Goal: Obtain resource: Download file/media

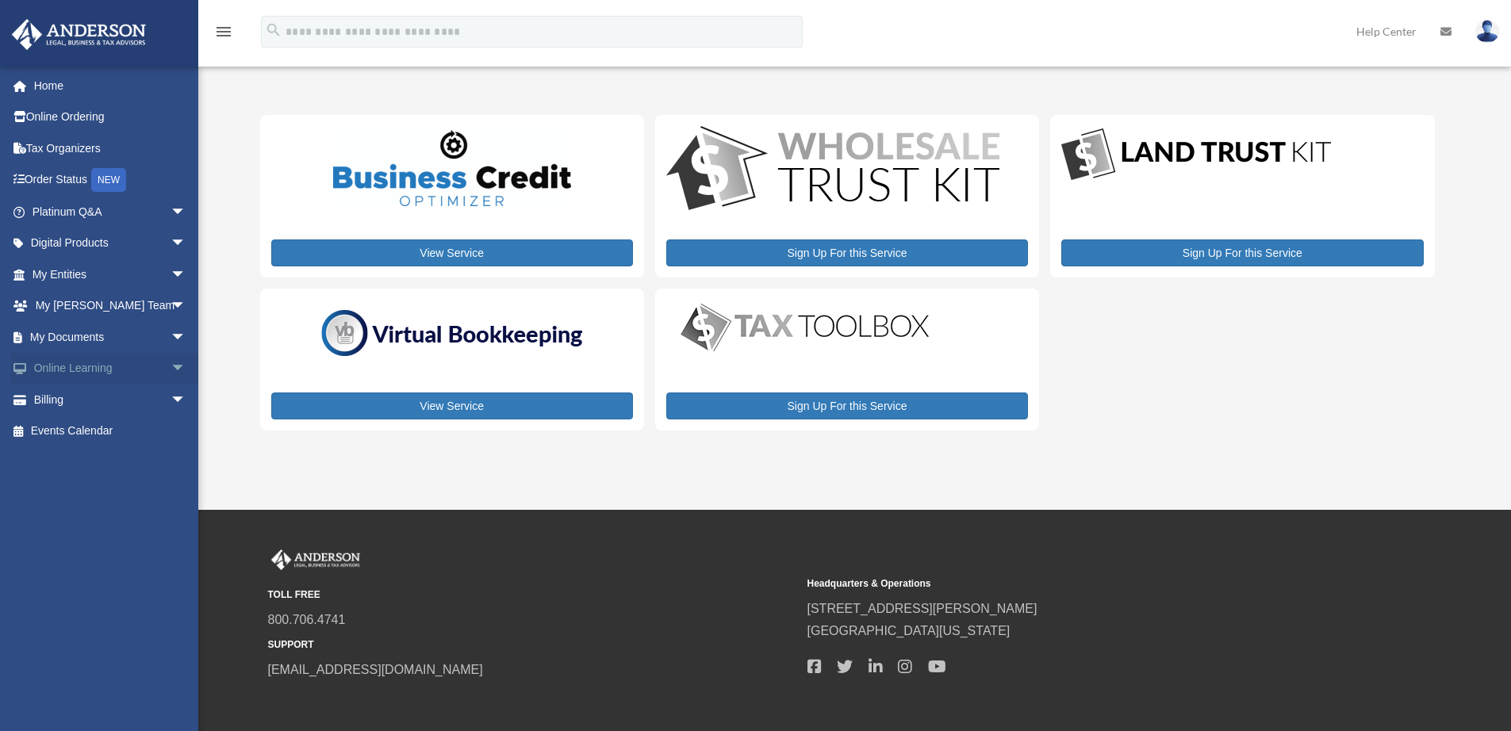
click at [171, 366] on span "arrow_drop_down" at bounding box center [187, 369] width 32 height 33
click at [171, 338] on span "arrow_drop_down" at bounding box center [187, 337] width 32 height 33
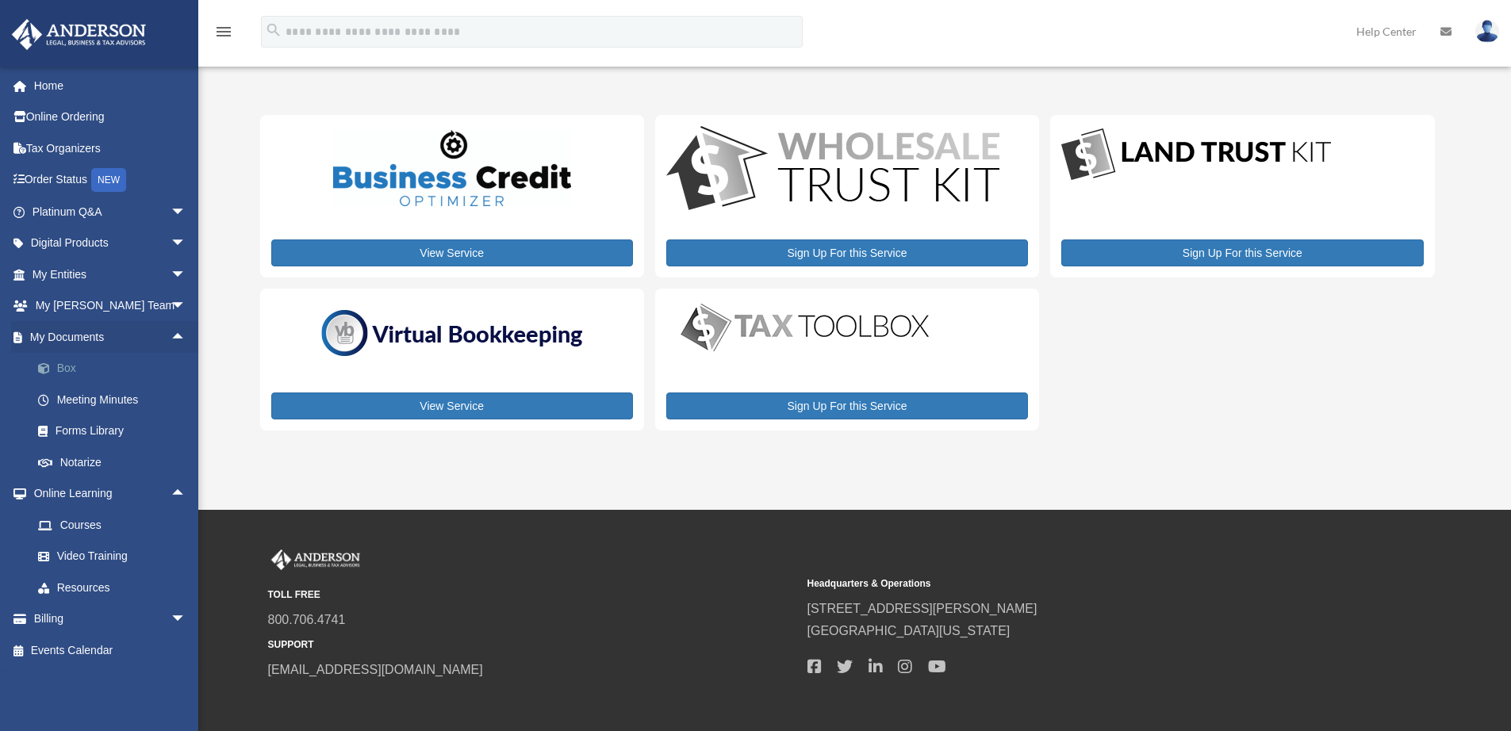
click at [87, 370] on link "Box" at bounding box center [116, 369] width 188 height 32
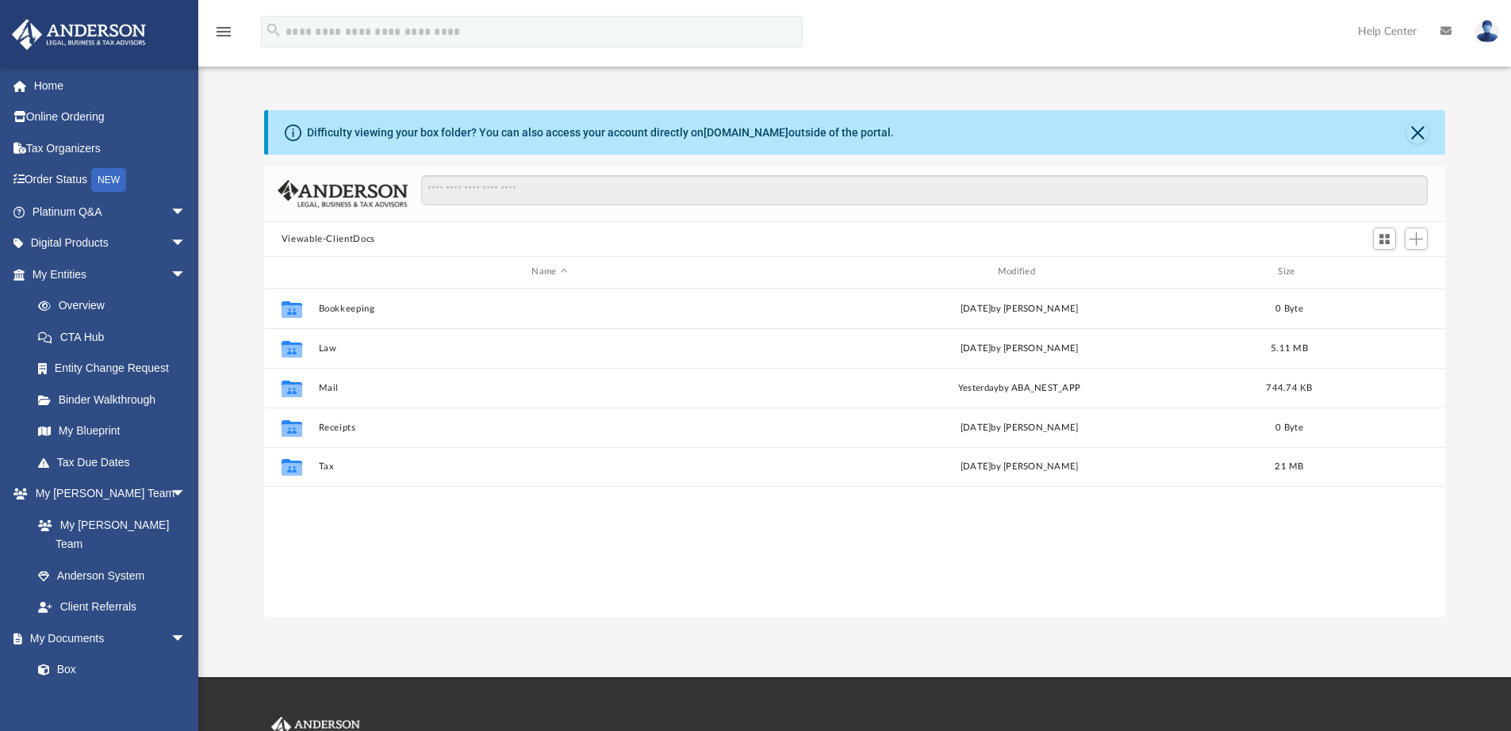
scroll to position [349, 1169]
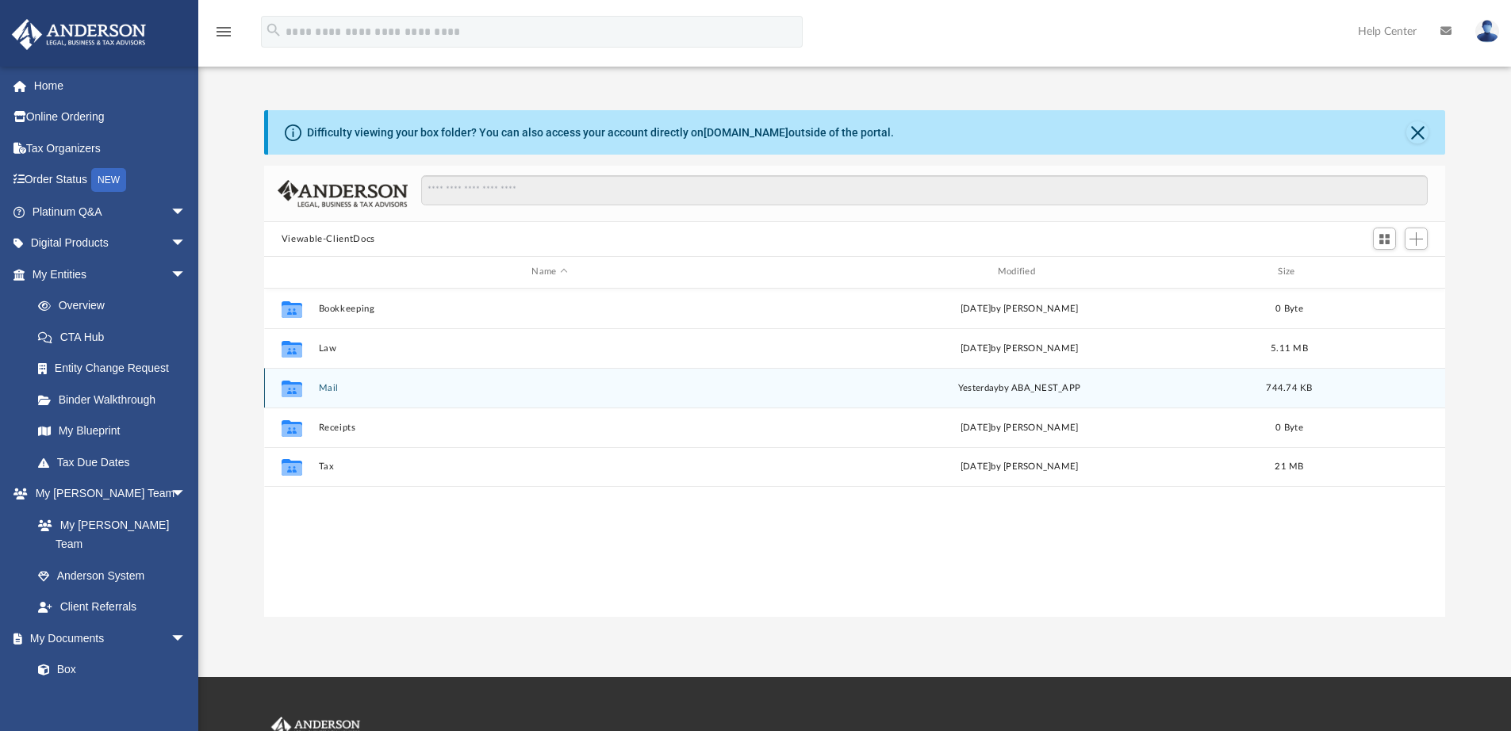
click at [319, 389] on button "Mail" at bounding box center [549, 388] width 462 height 10
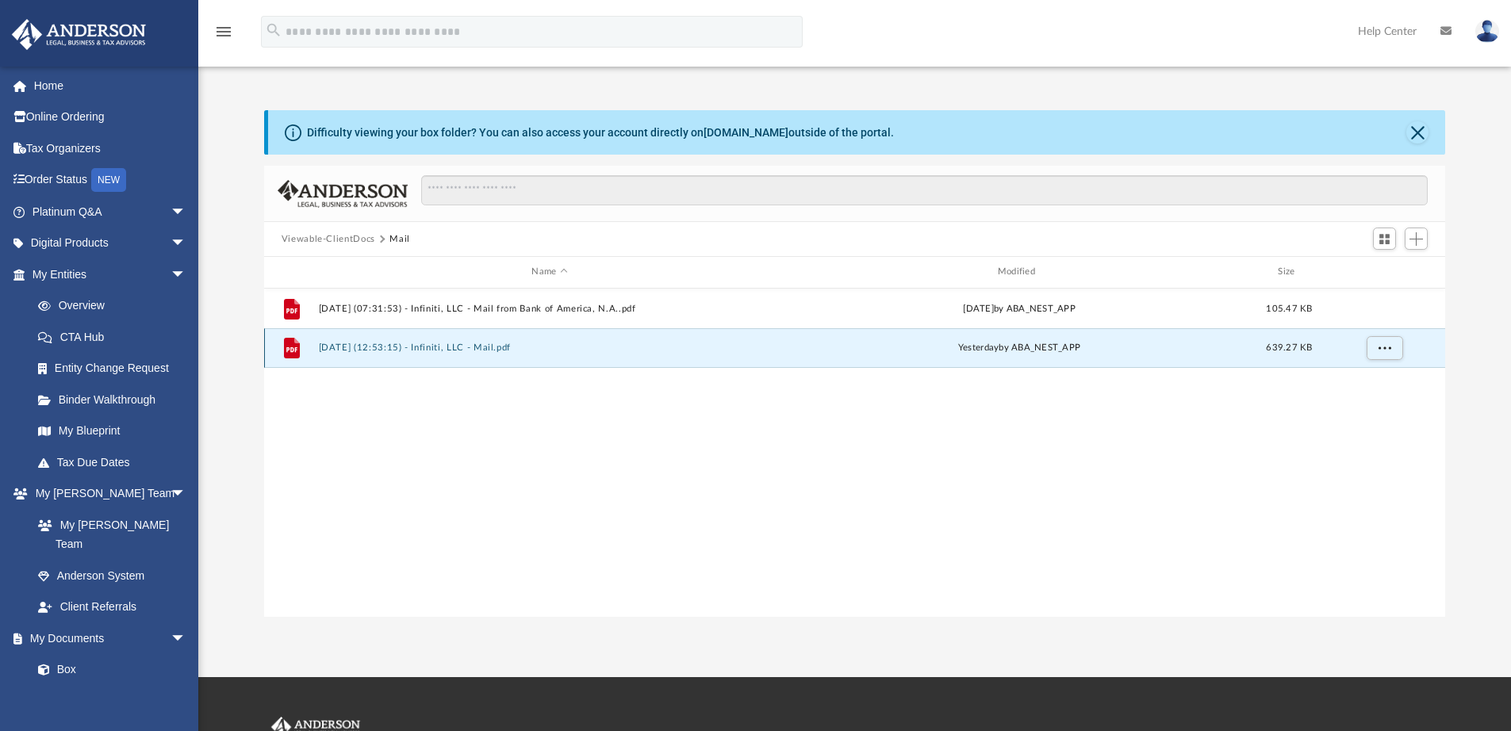
click at [489, 347] on button "2025.08.20 (12:53:15) - Infiniti, LLC - Mail.pdf" at bounding box center [549, 348] width 462 height 10
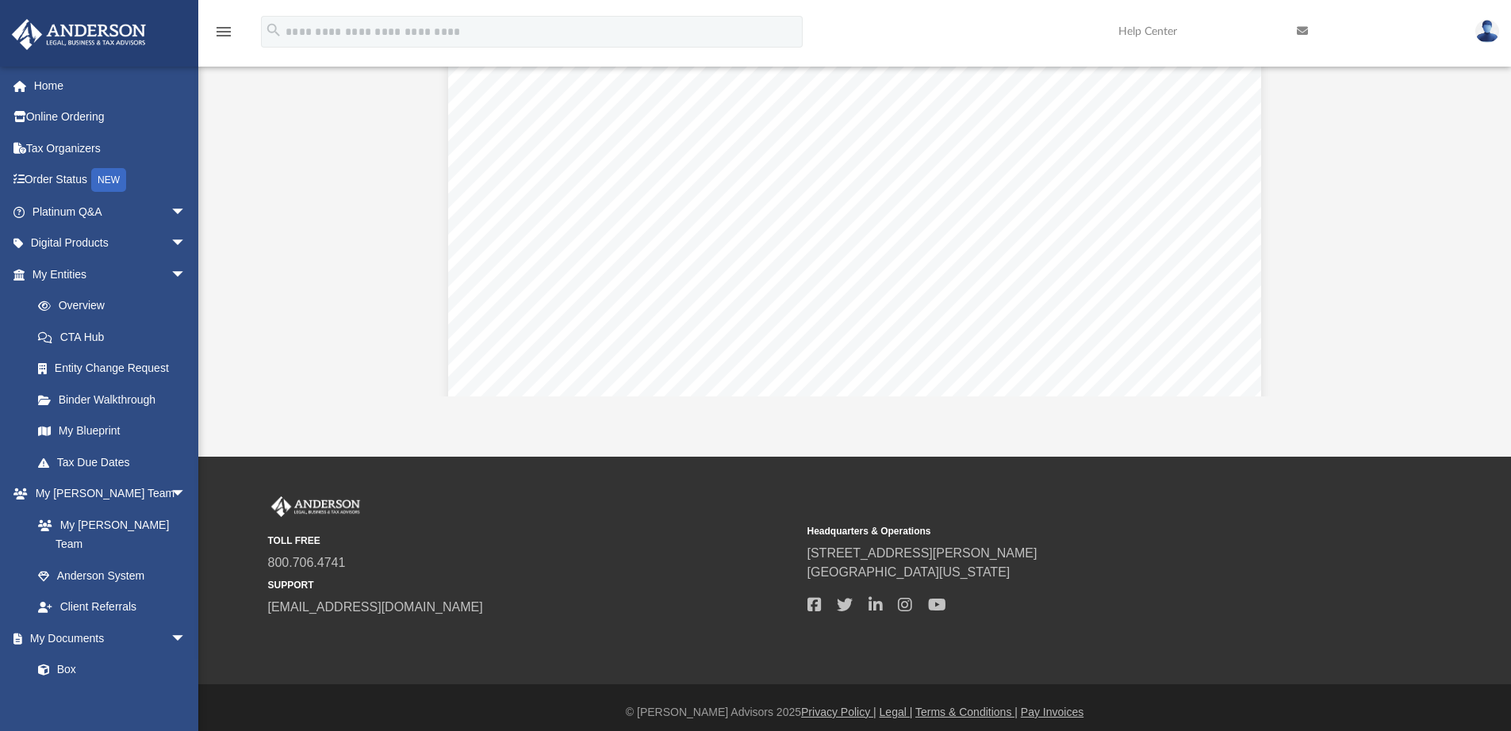
scroll to position [230, 0]
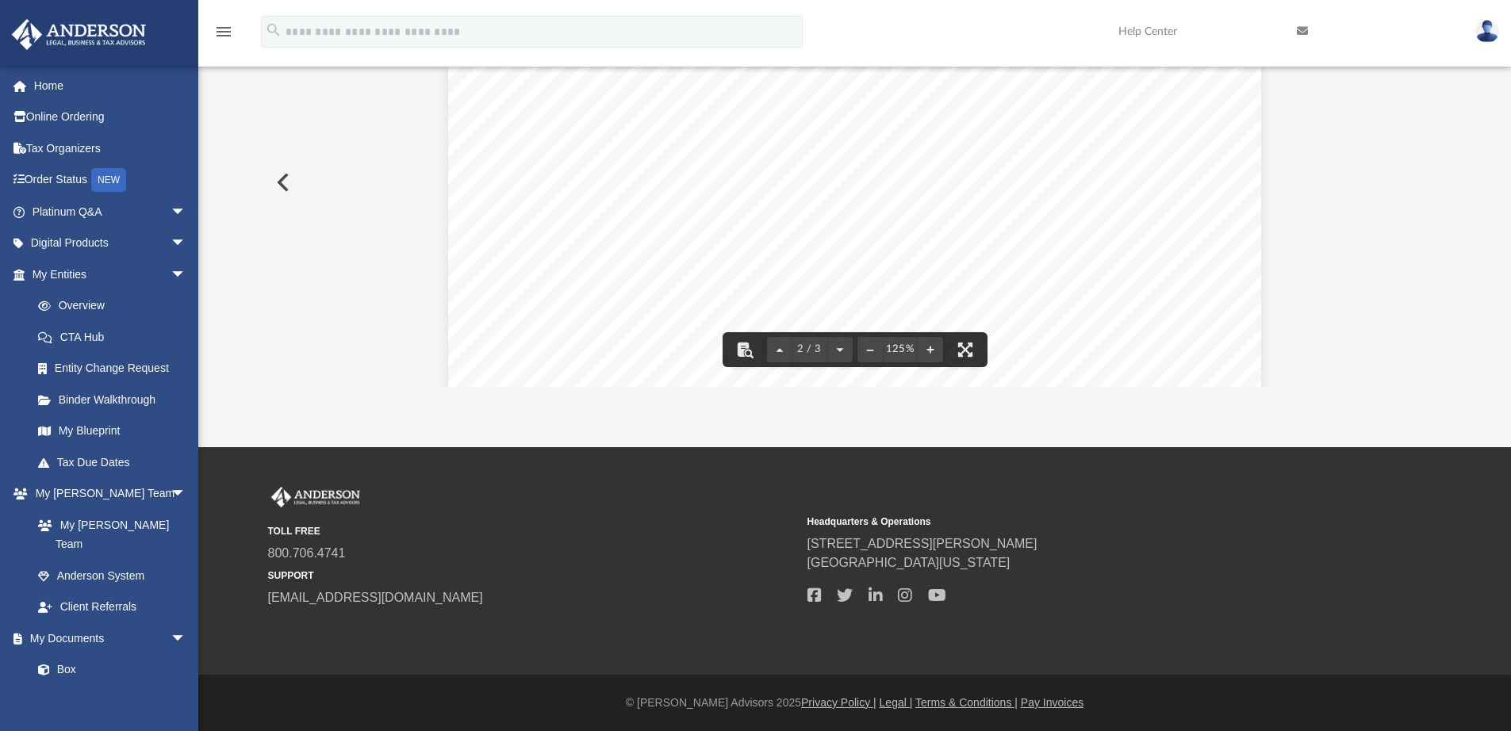
click at [887, 155] on div "Page 2" at bounding box center [854, 313] width 813 height 1045
